Goal: Information Seeking & Learning: Learn about a topic

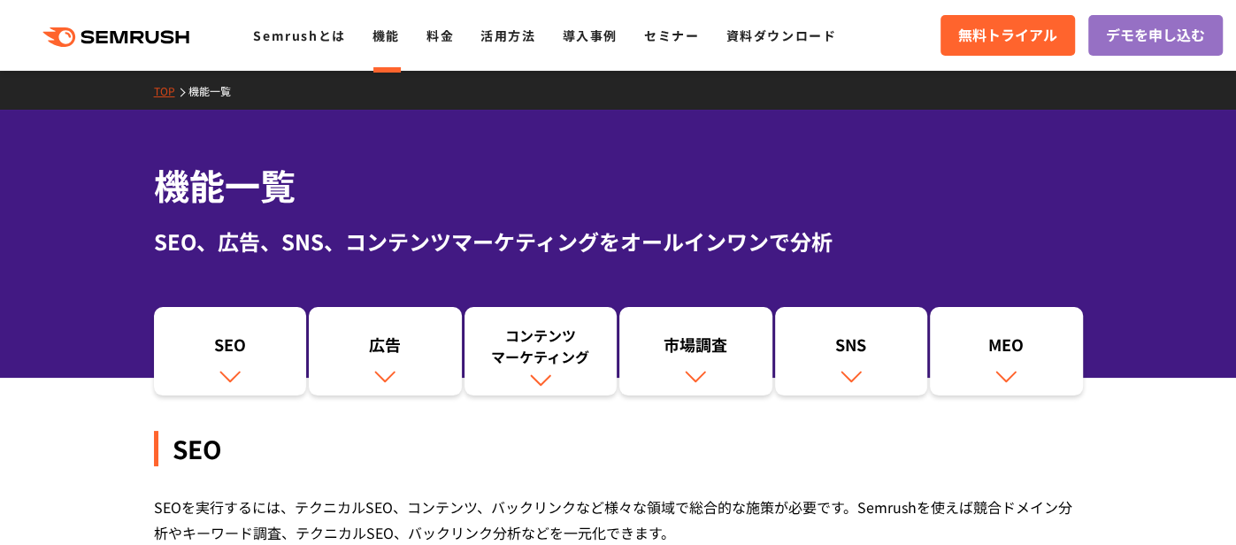
click at [47, 249] on div "機能一覧 SEO、広告、SNS、コンテンツマーケティングをオールインワンで分析" at bounding box center [618, 244] width 1236 height 268
